Goal: Find specific page/section: Find specific page/section

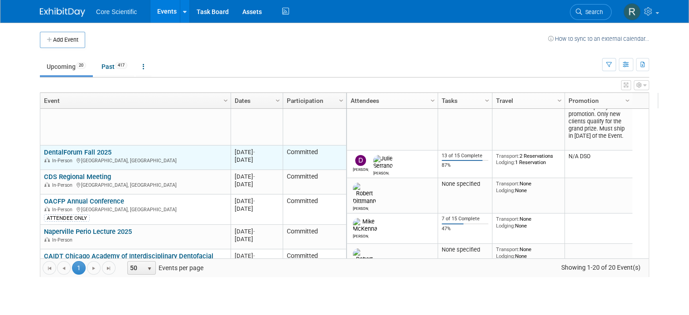
scroll to position [163, 0]
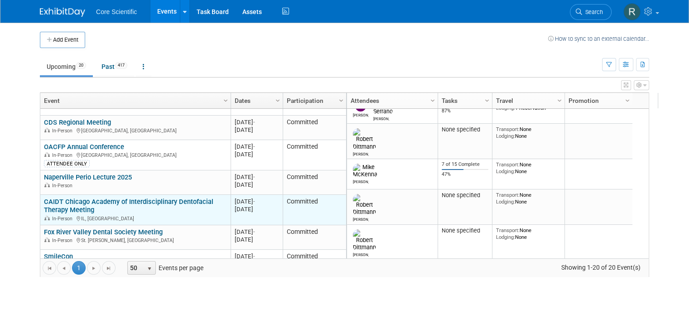
click at [144, 203] on link "CAIDT Chicago Academy of Interdisciplinary Dentofacial Therapy Meeting" at bounding box center [128, 205] width 169 height 17
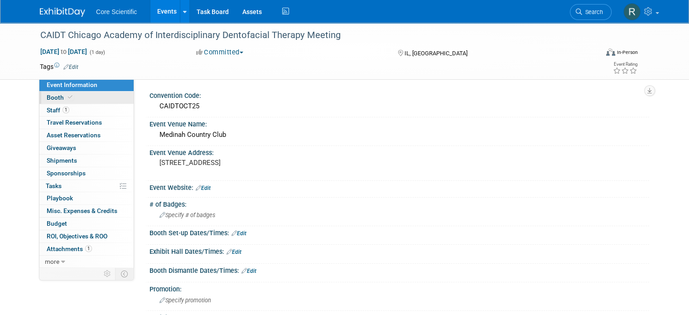
click at [85, 97] on link "Booth" at bounding box center [86, 97] width 94 height 12
